Goal: Transaction & Acquisition: Purchase product/service

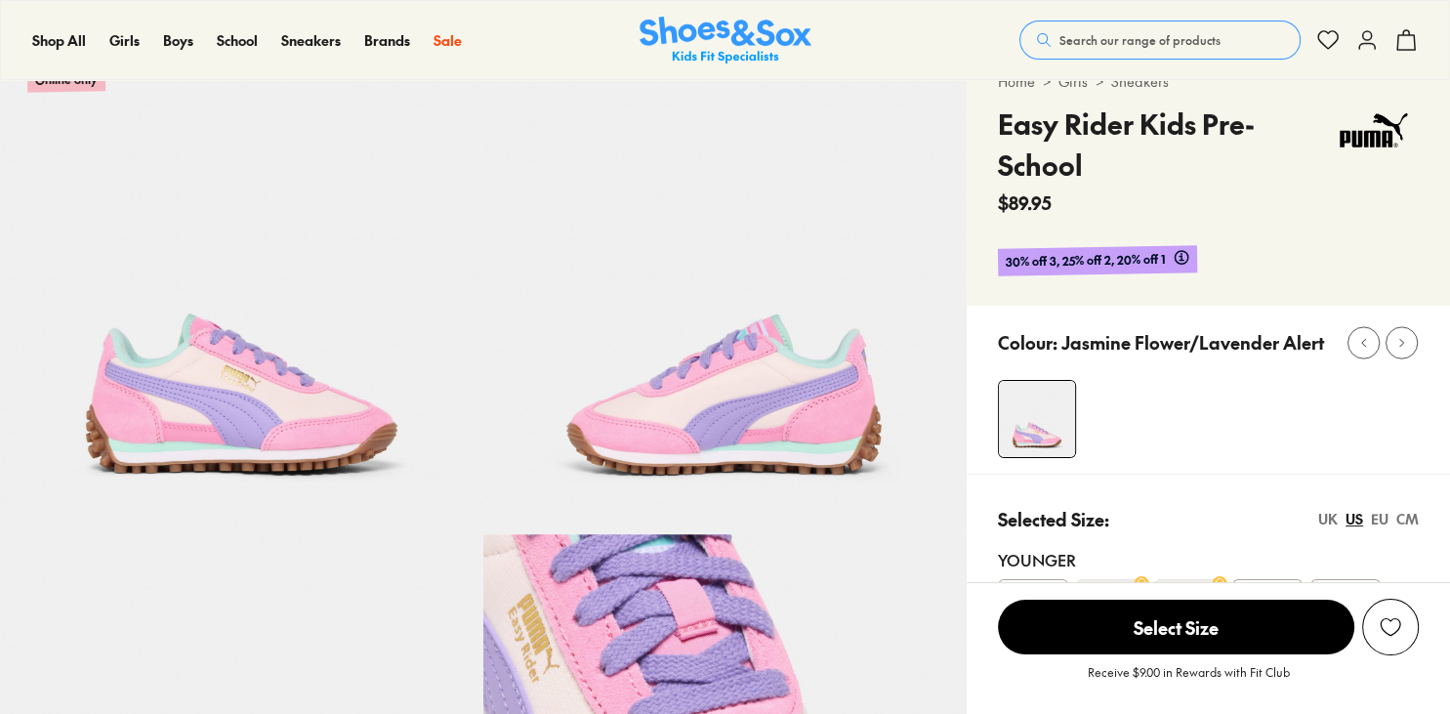
scroll to position [46, 0]
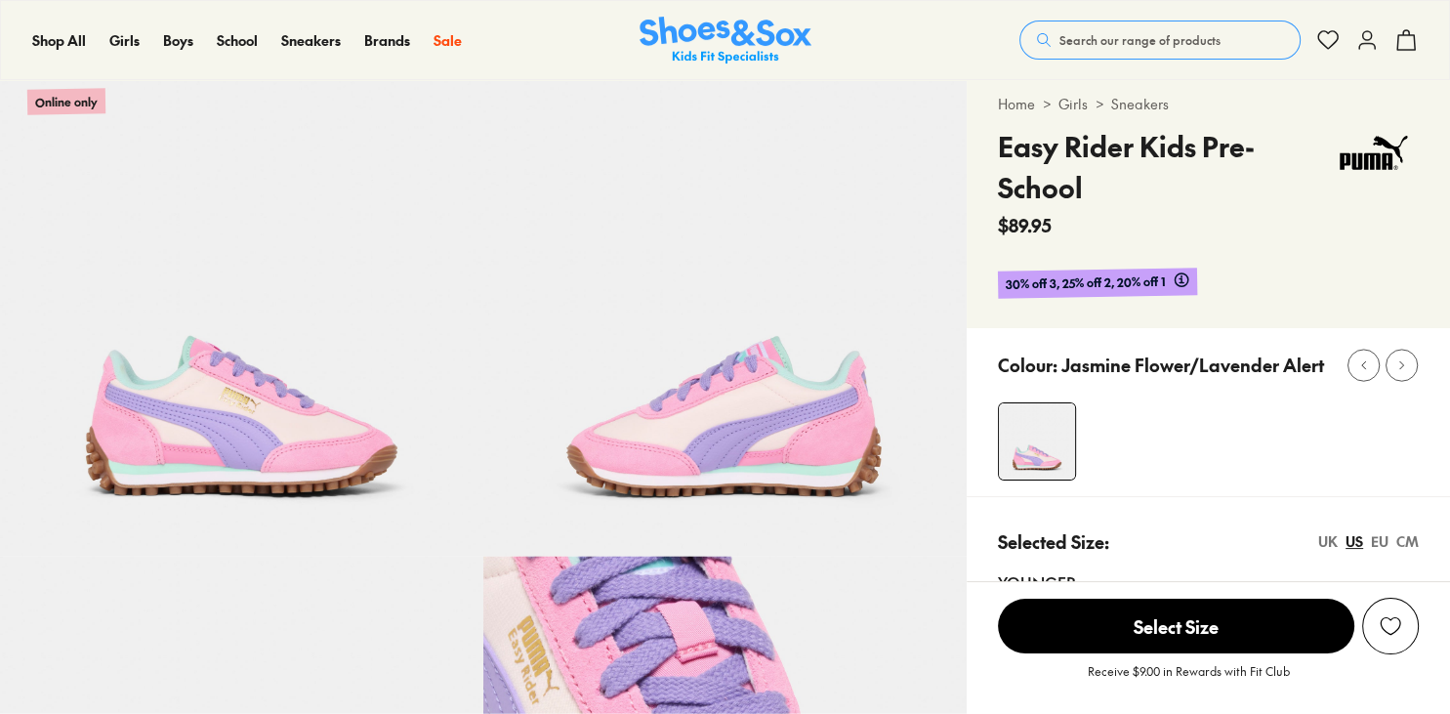
select select "*"
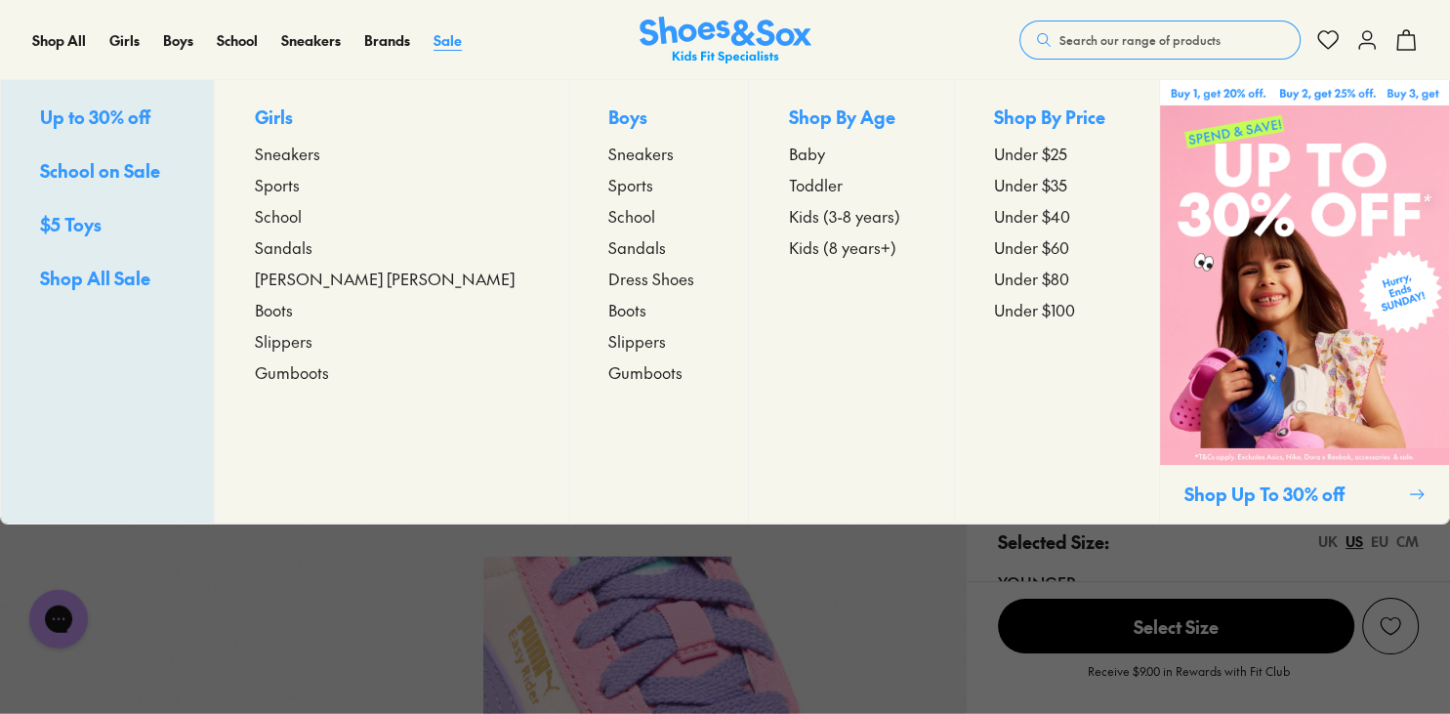
scroll to position [0, 0]
click at [445, 45] on span "Sale" at bounding box center [448, 40] width 28 height 20
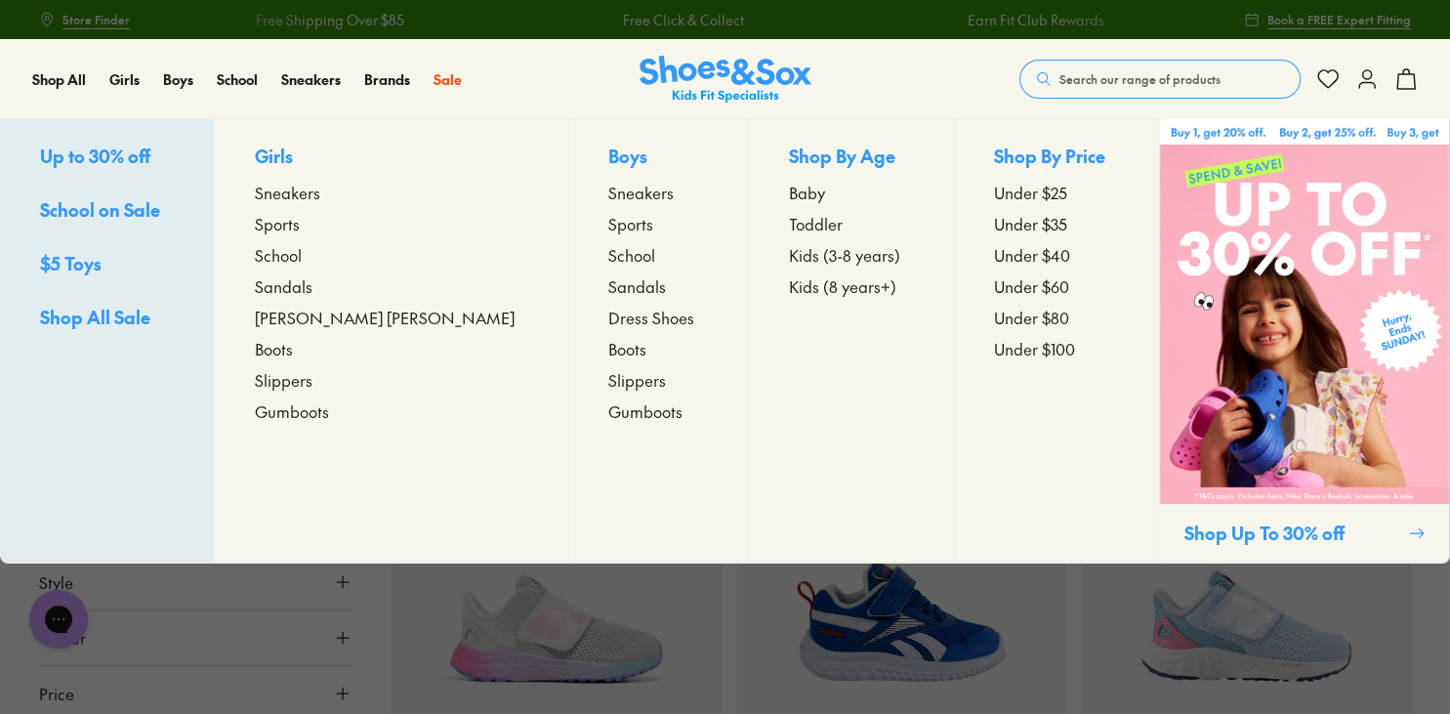
click at [608, 232] on span "Sports" at bounding box center [630, 223] width 45 height 23
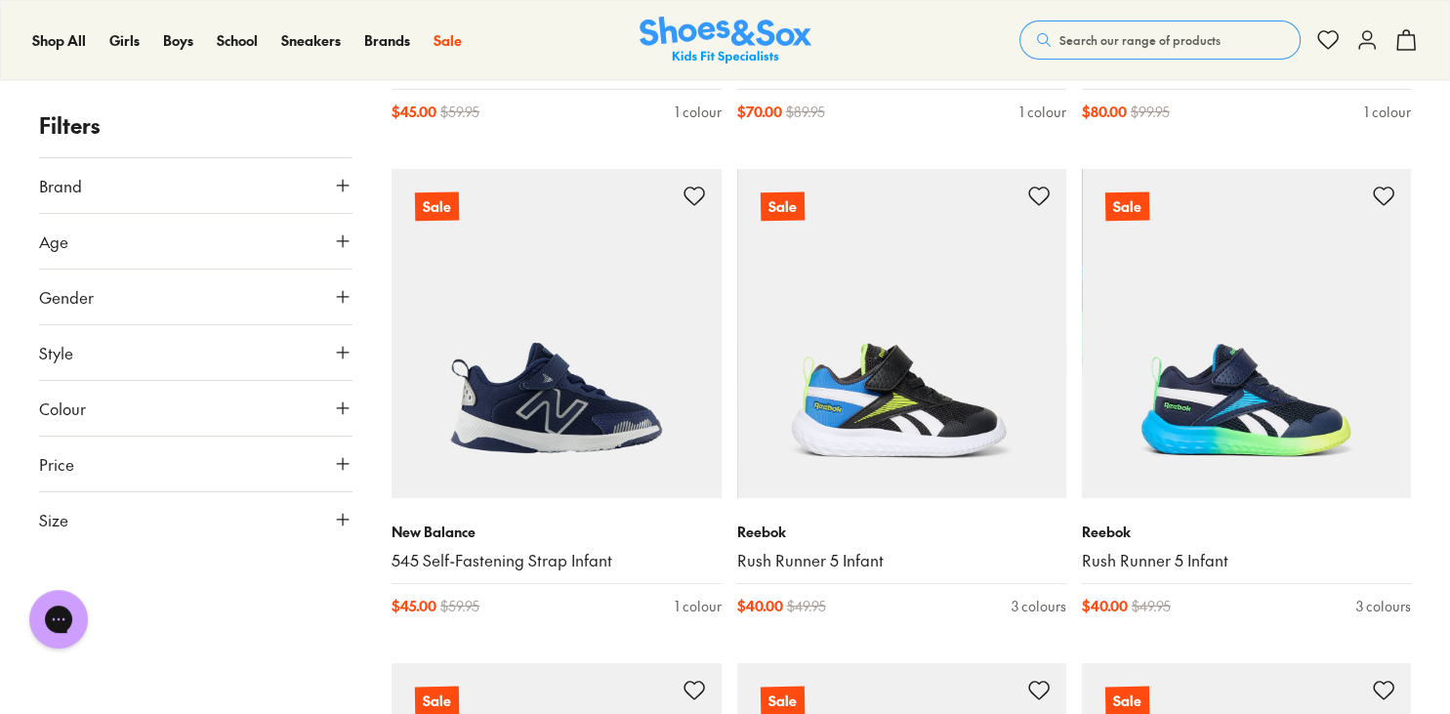
scroll to position [6705, 0]
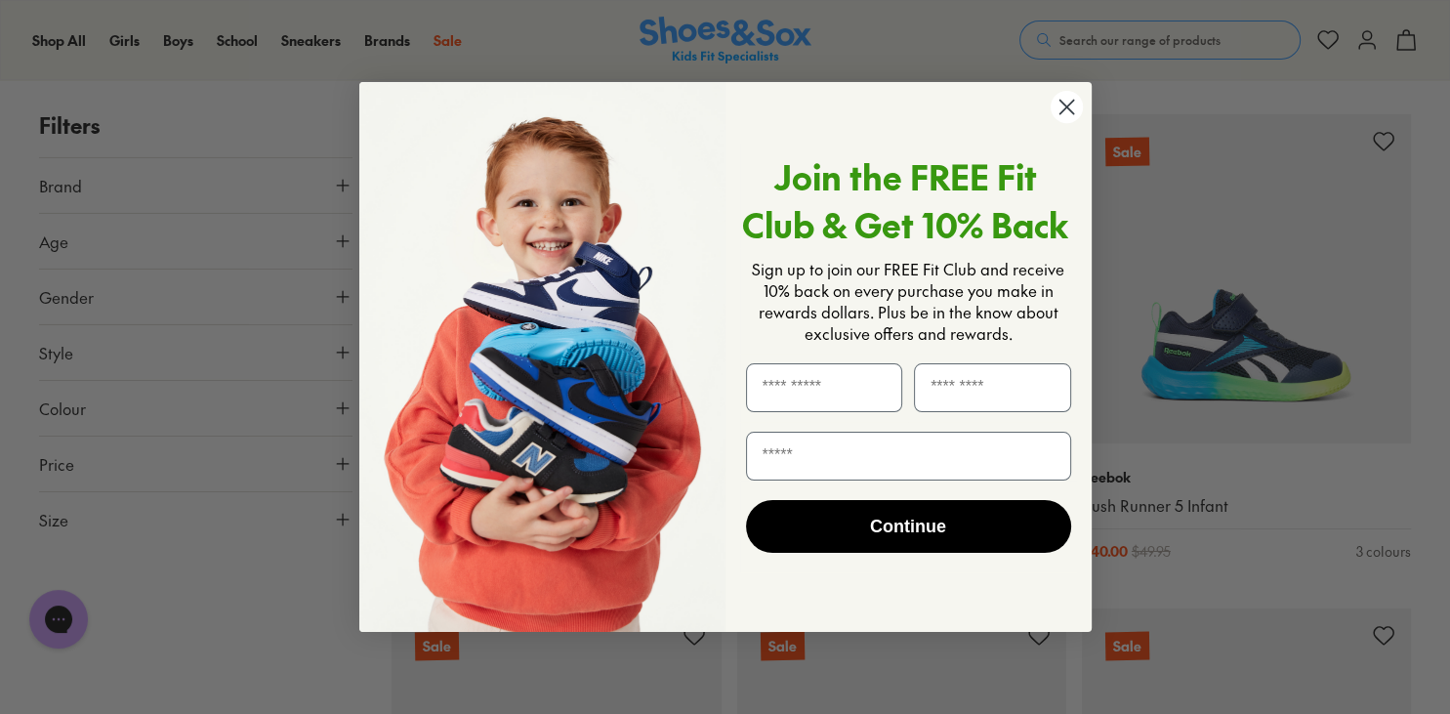
click at [1062, 110] on icon "Close dialog" at bounding box center [1066, 108] width 14 height 14
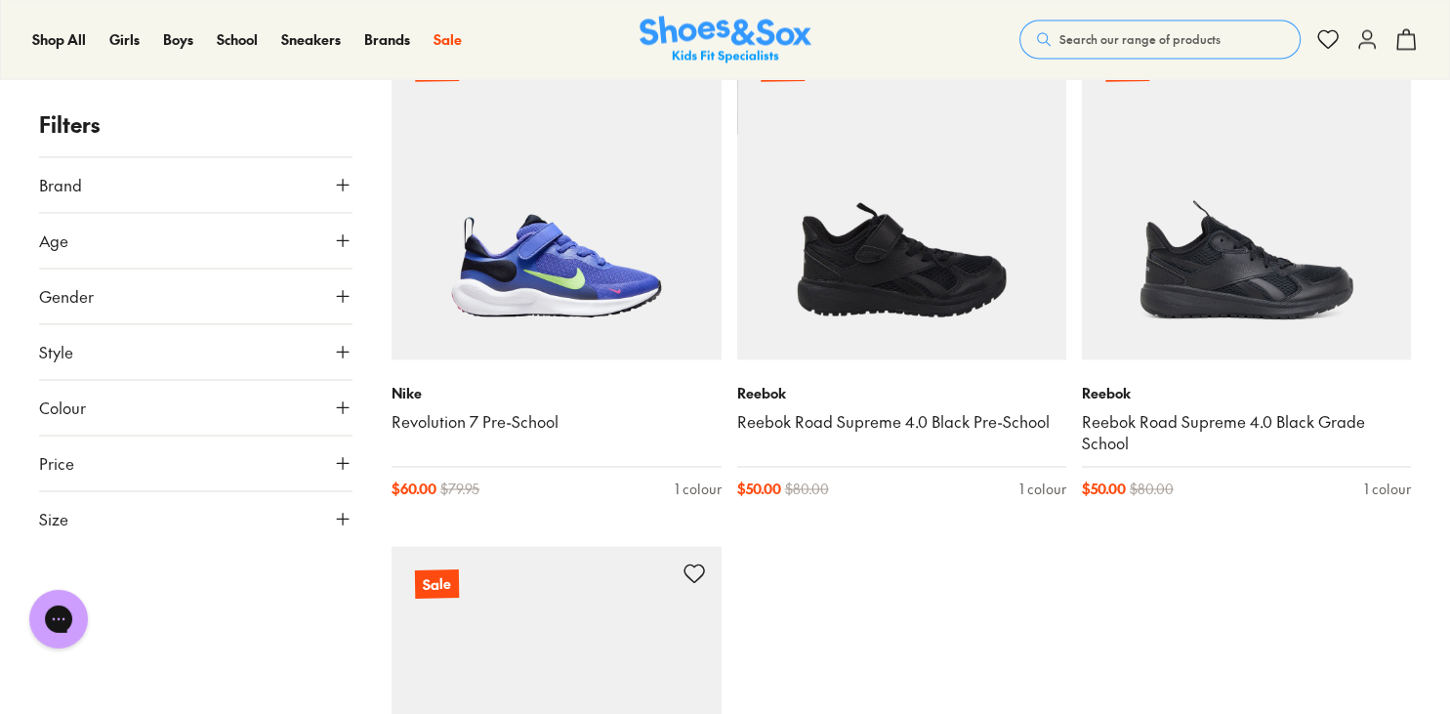
scroll to position [10258, 0]
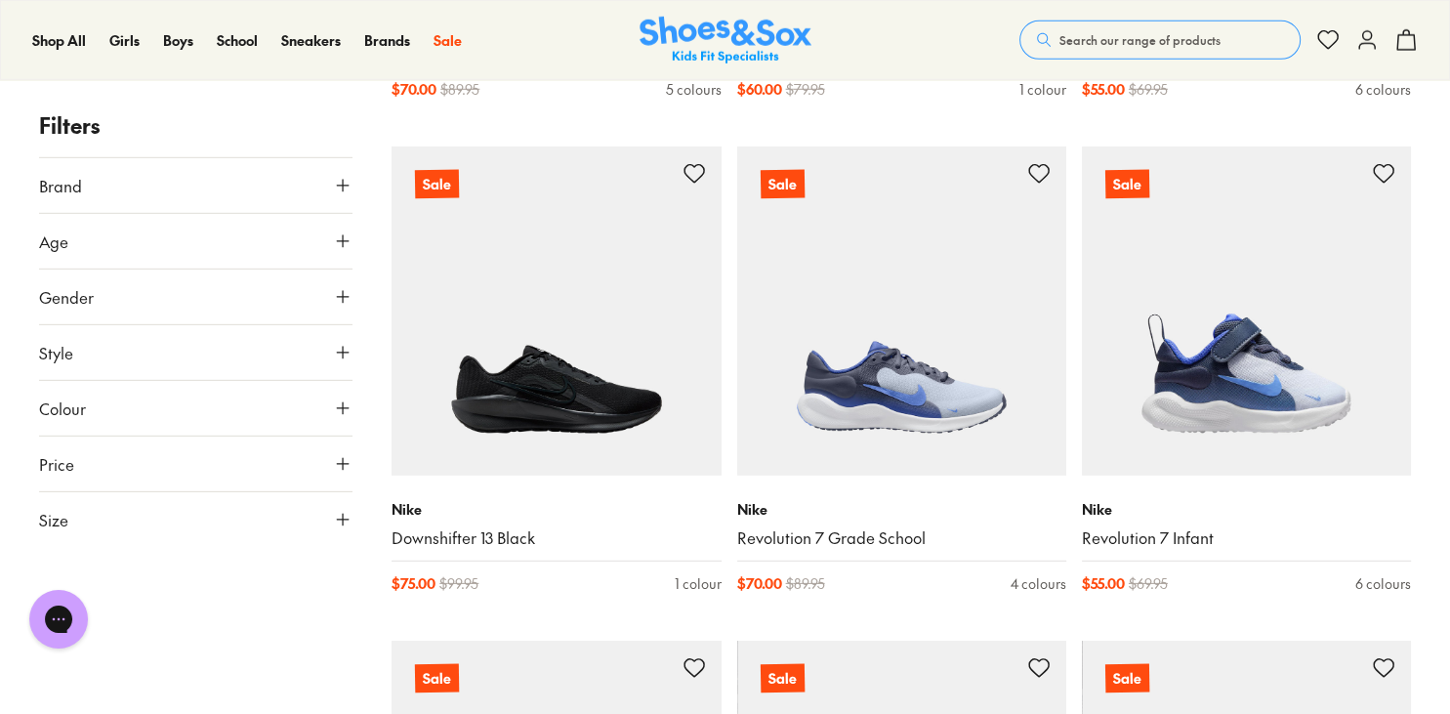
scroll to position [5550, 0]
